Goal: Transaction & Acquisition: Purchase product/service

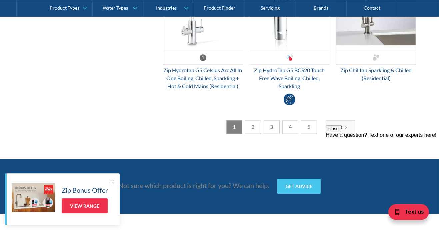
click at [342, 124] on div "Next" at bounding box center [338, 127] width 10 height 7
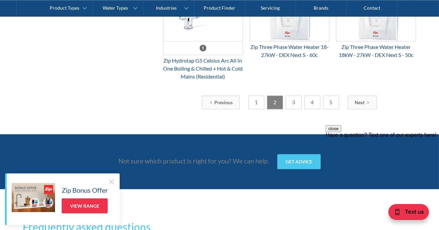
click at [359, 102] on div "Next" at bounding box center [360, 102] width 10 height 7
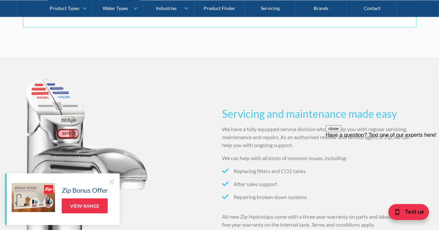
scroll to position [606, 0]
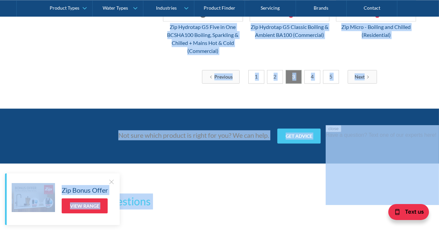
click at [360, 79] on div "Next" at bounding box center [360, 76] width 10 height 7
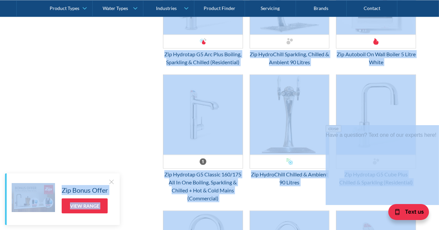
scroll to position [1235, 0]
click at [378, 107] on img "Email Form 3" at bounding box center [376, 115] width 79 height 80
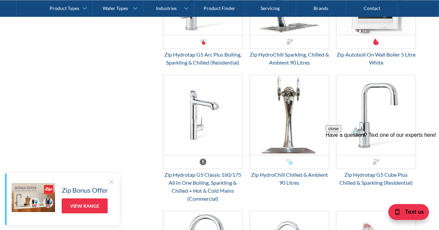
click at [378, 107] on img "Email Form 3" at bounding box center [376, 115] width 79 height 80
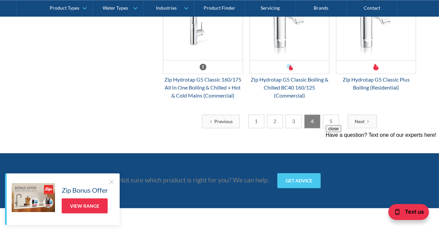
click at [366, 120] on icon "Next Page" at bounding box center [368, 122] width 4 height 4
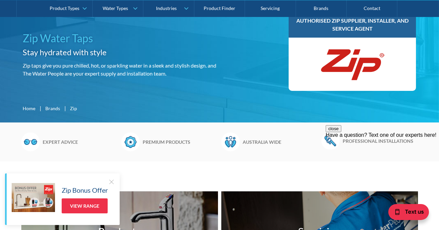
scroll to position [0, 0]
